Goal: Find specific page/section: Find specific page/section

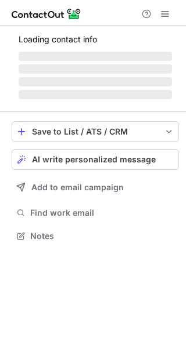
scroll to position [235, 186]
